Goal: Check status: Check status

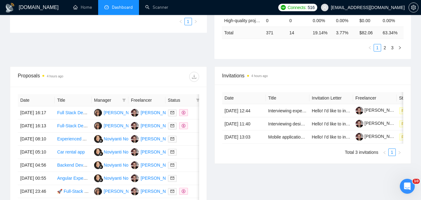
scroll to position [259, 0]
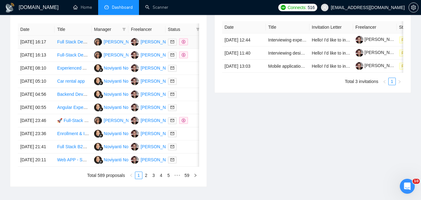
click at [51, 49] on td "[DATE] 16:17" at bounding box center [36, 42] width 37 height 13
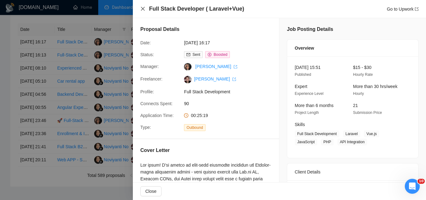
click at [142, 9] on icon "close" at bounding box center [142, 8] width 5 height 5
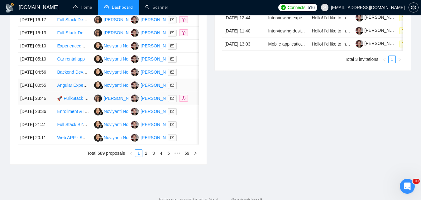
scroll to position [321, 0]
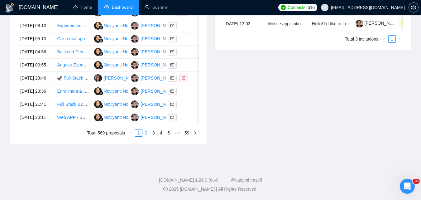
click at [147, 136] on link "2" at bounding box center [146, 132] width 7 height 7
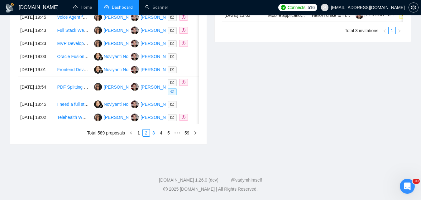
click at [151, 136] on link "3" at bounding box center [153, 132] width 7 height 7
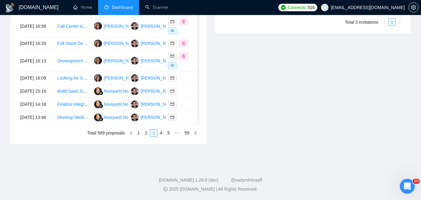
scroll to position [259, 0]
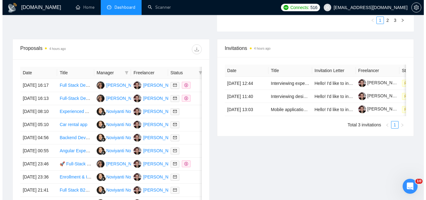
scroll to position [228, 0]
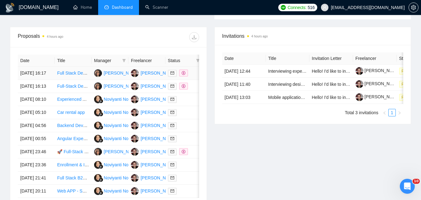
click at [51, 79] on td "[DATE] 16:17" at bounding box center [36, 73] width 37 height 13
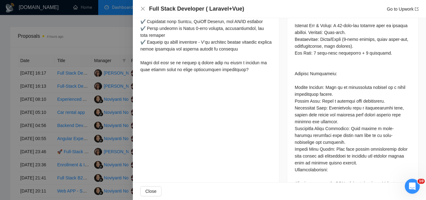
scroll to position [343, 0]
click at [5, 92] on div at bounding box center [213, 100] width 426 height 200
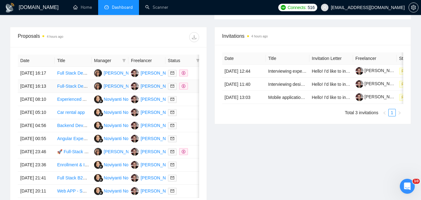
click at [52, 93] on td "[DATE] 16:13" at bounding box center [36, 86] width 37 height 13
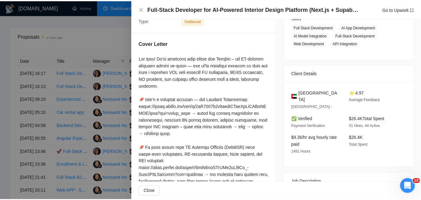
scroll to position [45, 0]
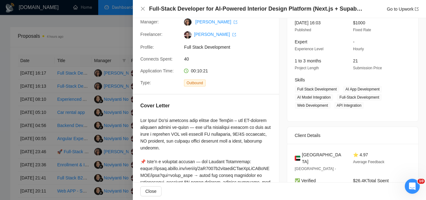
click at [57, 46] on div at bounding box center [213, 100] width 426 height 200
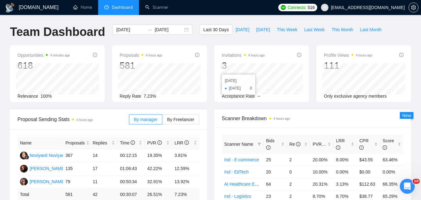
scroll to position [0, 0]
click at [280, 26] on button "This Week" at bounding box center [286, 30] width 27 height 10
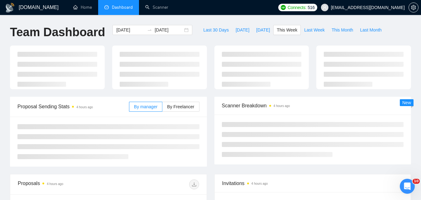
type input "2025-09-08"
type input "2025-09-14"
